Goal: Check status: Check status

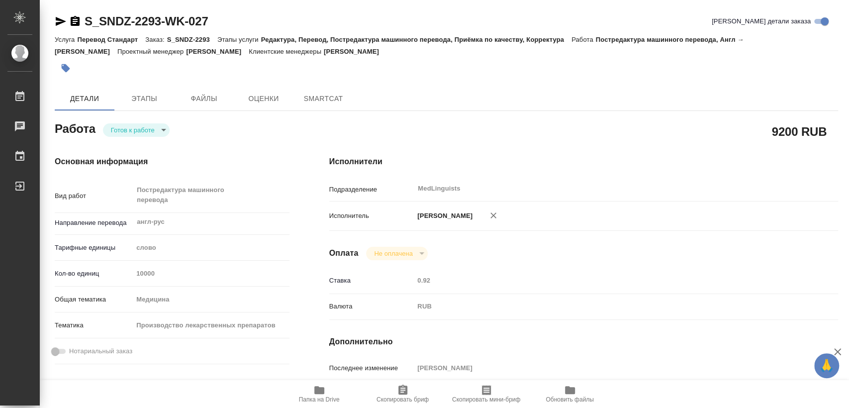
type textarea "x"
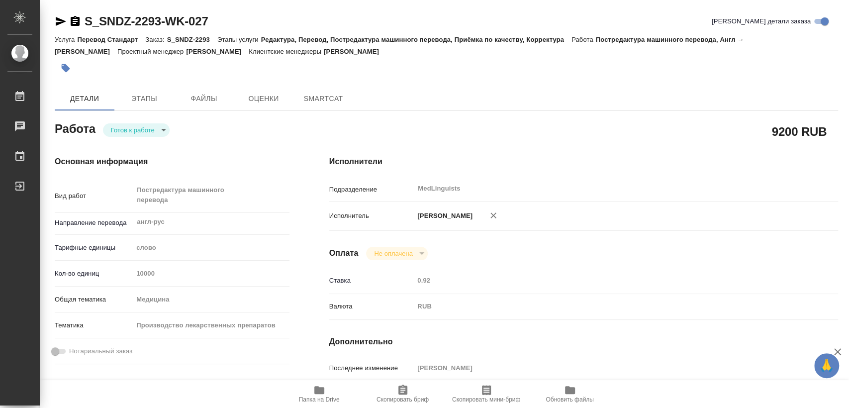
type textarea "x"
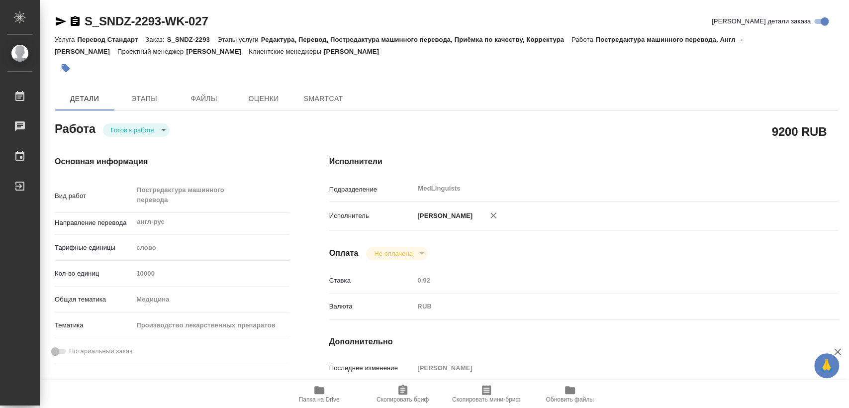
type textarea "x"
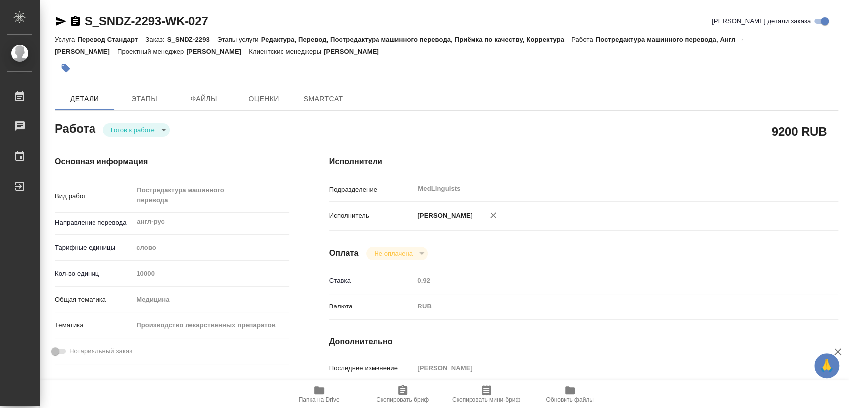
type textarea "x"
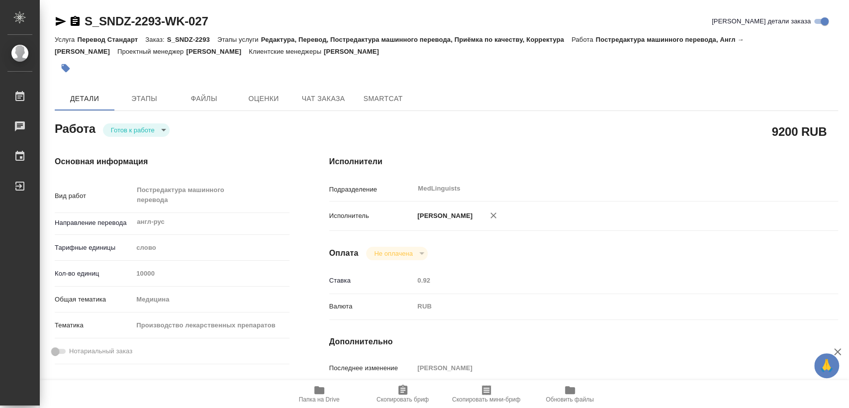
type textarea "x"
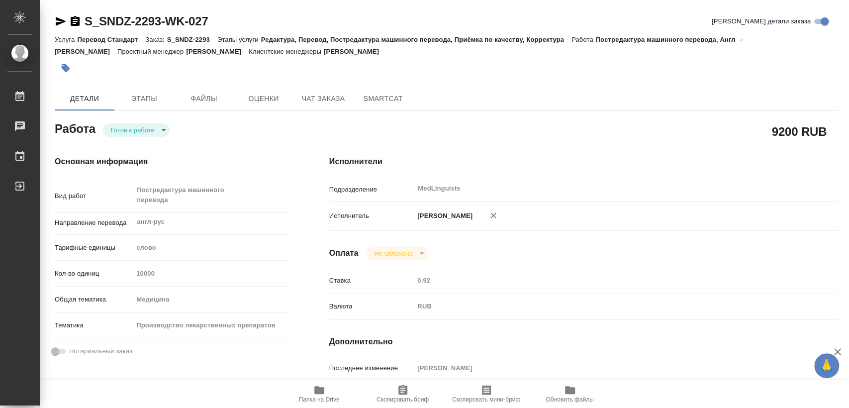
type textarea "x"
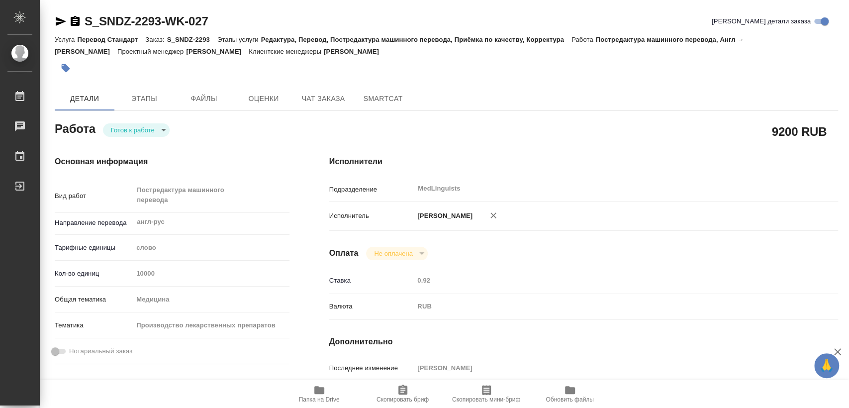
type textarea "x"
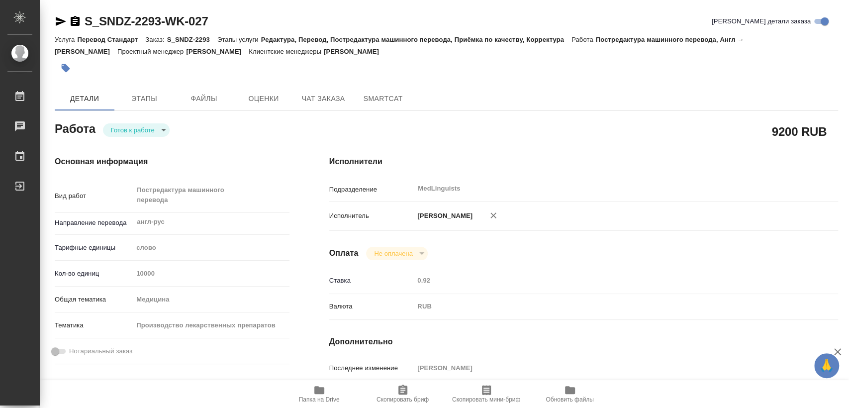
click at [139, 126] on body "🙏 .cls-1 fill:#fff; AWATERA [PERSON_NAME] 0 Чаты График Выйти S_SNDZ-2293-WK-02…" at bounding box center [424, 204] width 849 height 408
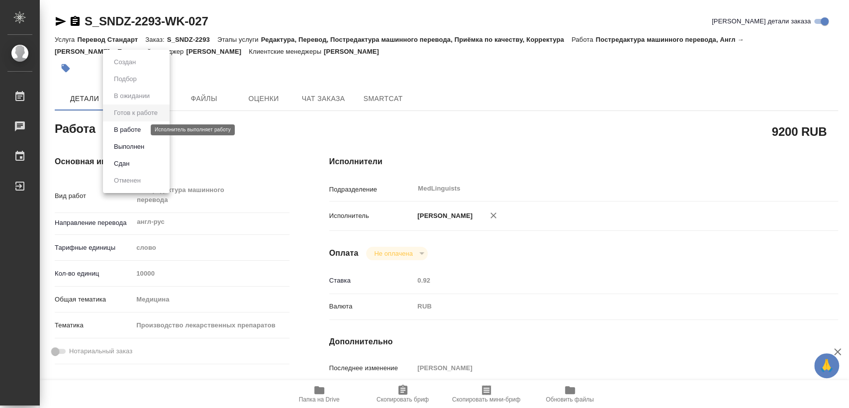
click at [142, 130] on button "В работе" at bounding box center [127, 129] width 33 height 11
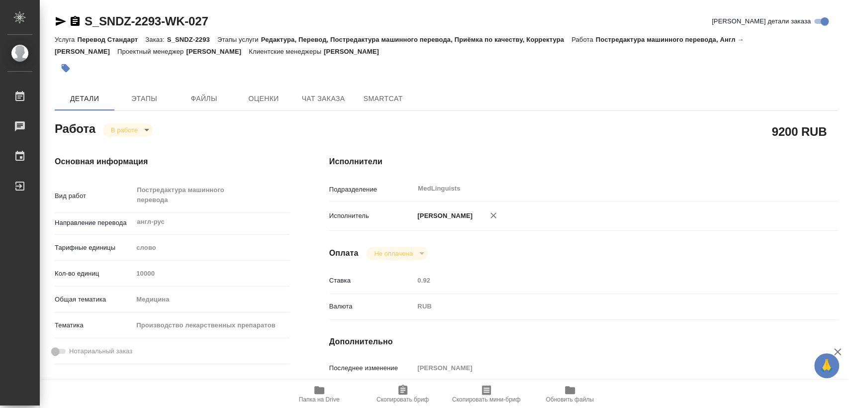
type textarea "x"
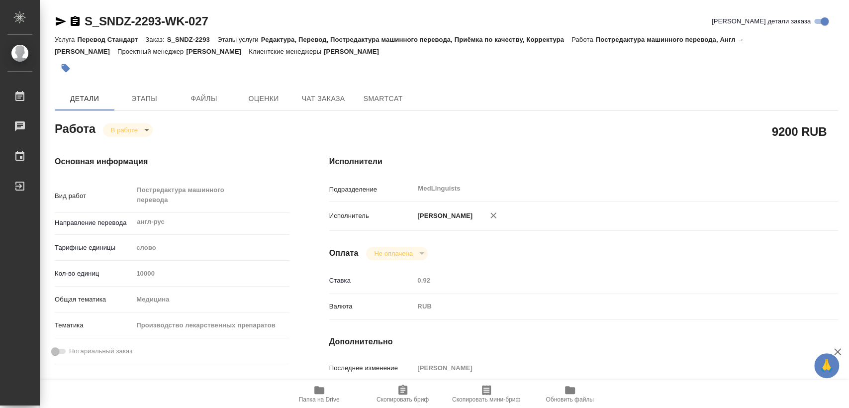
type textarea "x"
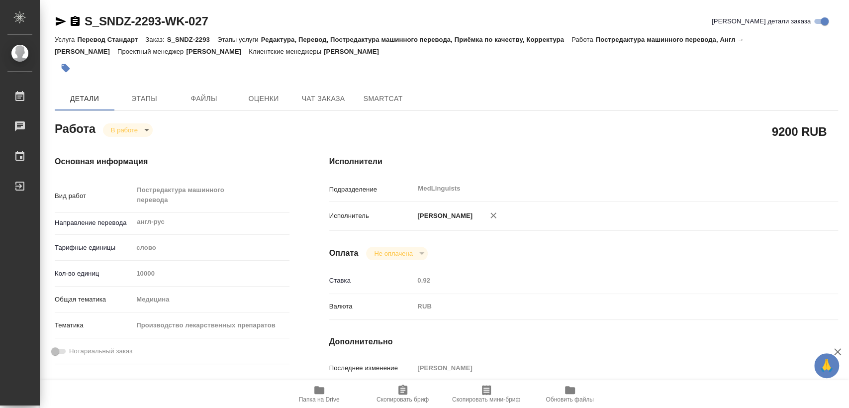
type textarea "x"
